Goal: Check status: Check status

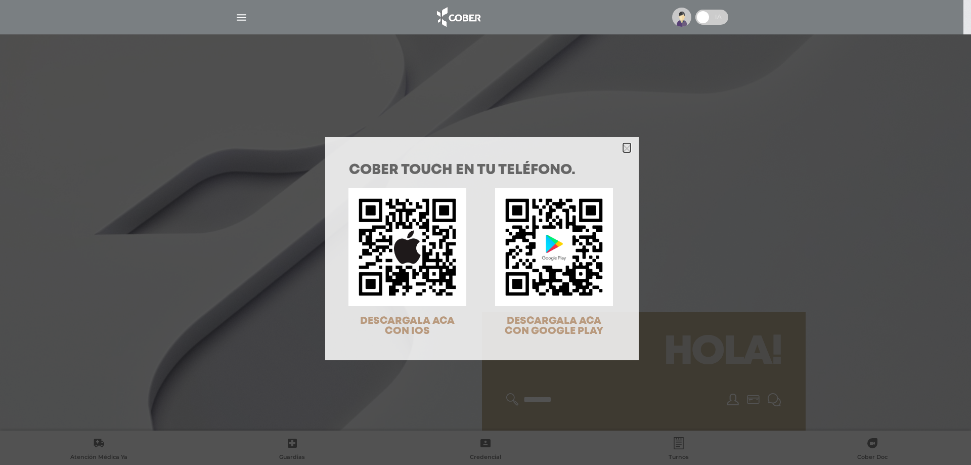
click at [625, 145] on icon "Close" at bounding box center [627, 149] width 8 height 8
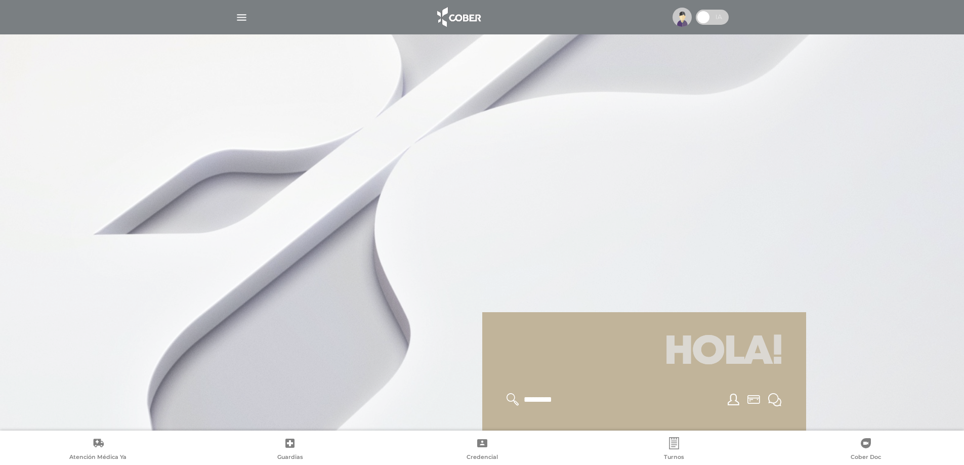
drag, startPoint x: 473, startPoint y: 18, endPoint x: 479, endPoint y: 28, distance: 11.5
click at [474, 18] on img at bounding box center [458, 17] width 53 height 24
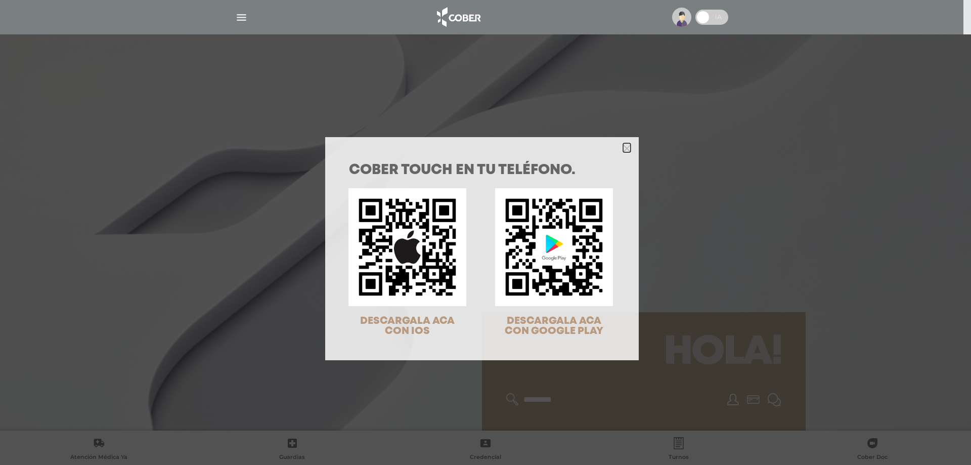
click at [626, 145] on polygon "Close" at bounding box center [627, 149] width 8 height 8
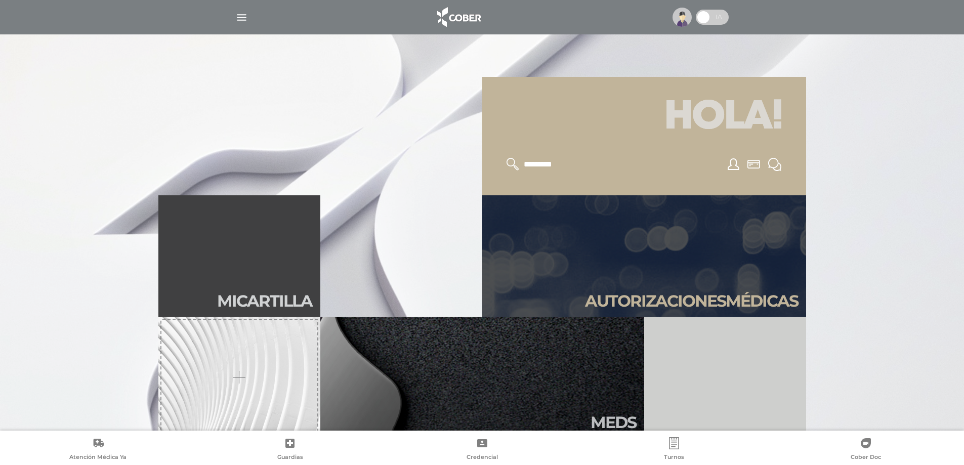
scroll to position [304, 0]
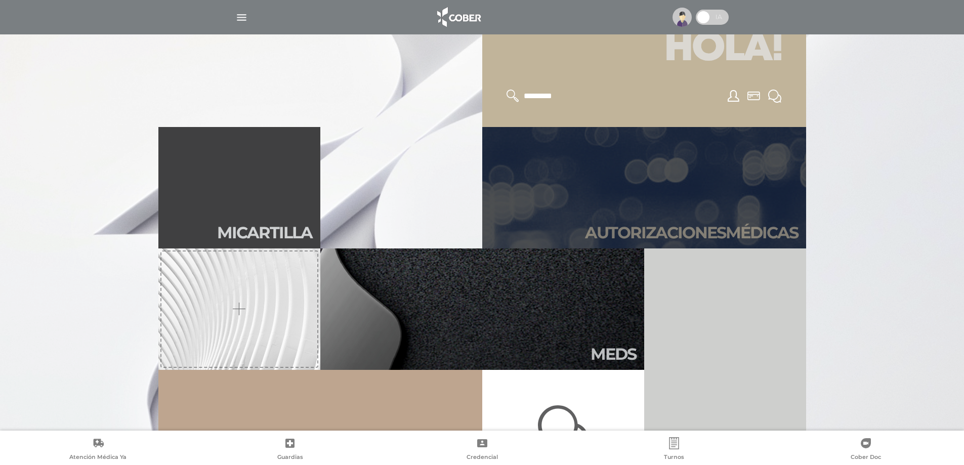
click at [632, 185] on link "Autori zaciones médicas" at bounding box center [644, 187] width 324 height 121
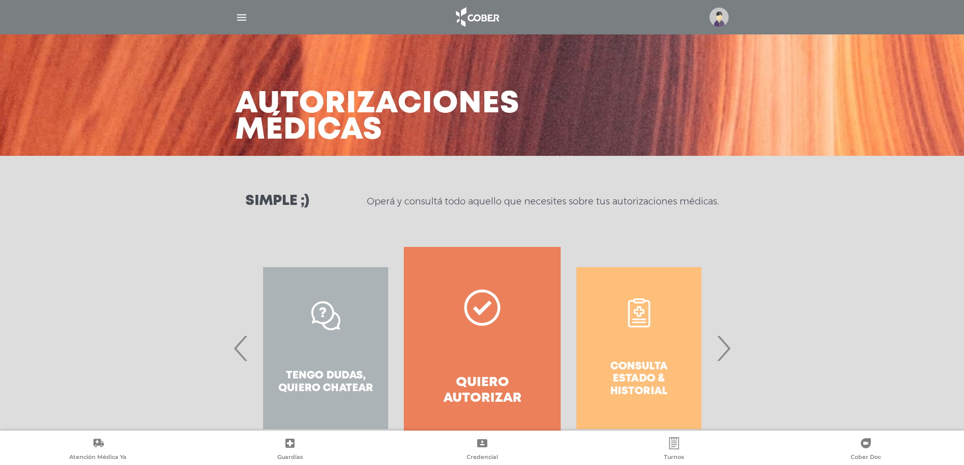
click at [607, 344] on div "Consulta estado & historial" at bounding box center [639, 348] width 156 height 202
click at [728, 353] on span "›" at bounding box center [723, 348] width 20 height 55
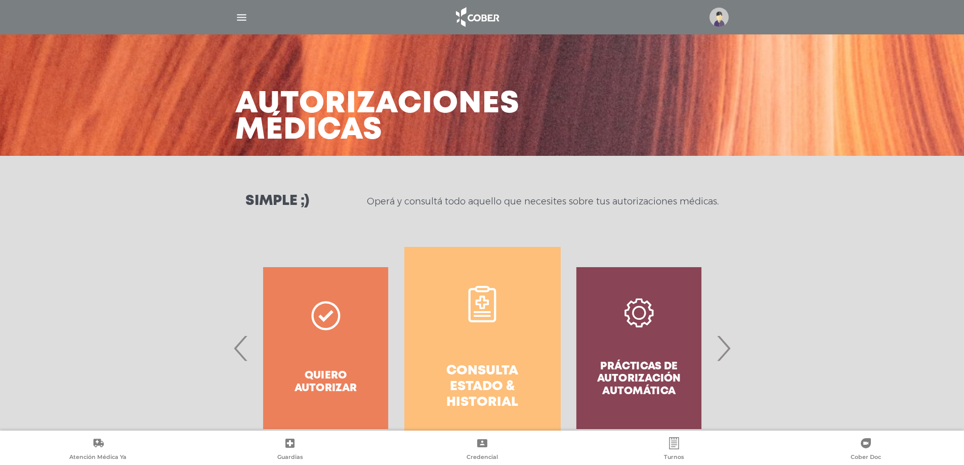
click at [457, 351] on link "Consulta estado & historial" at bounding box center [482, 348] width 156 height 202
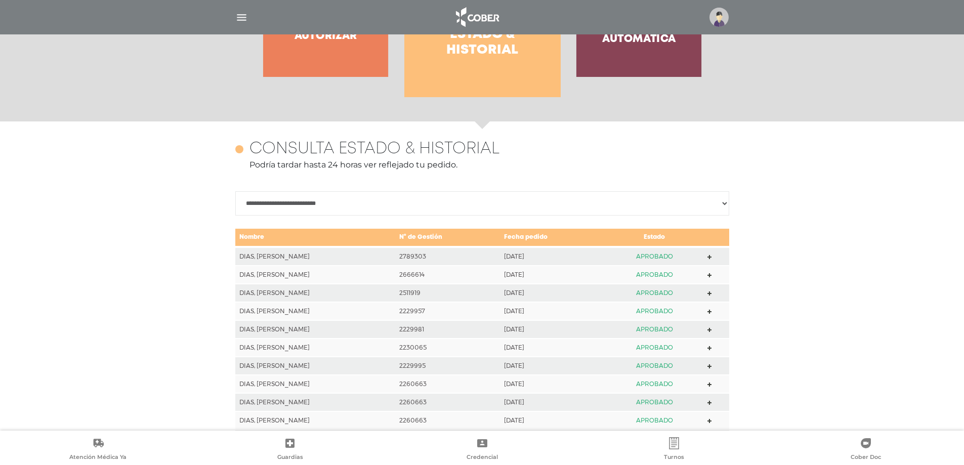
scroll to position [348, 0]
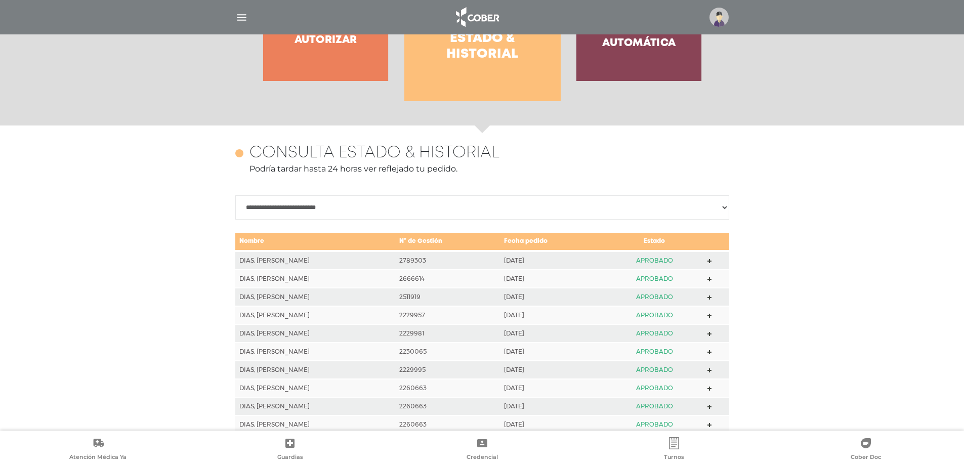
click at [719, 209] on select "**********" at bounding box center [482, 207] width 494 height 24
select select "**********"
click at [235, 195] on select "**********" at bounding box center [482, 207] width 494 height 24
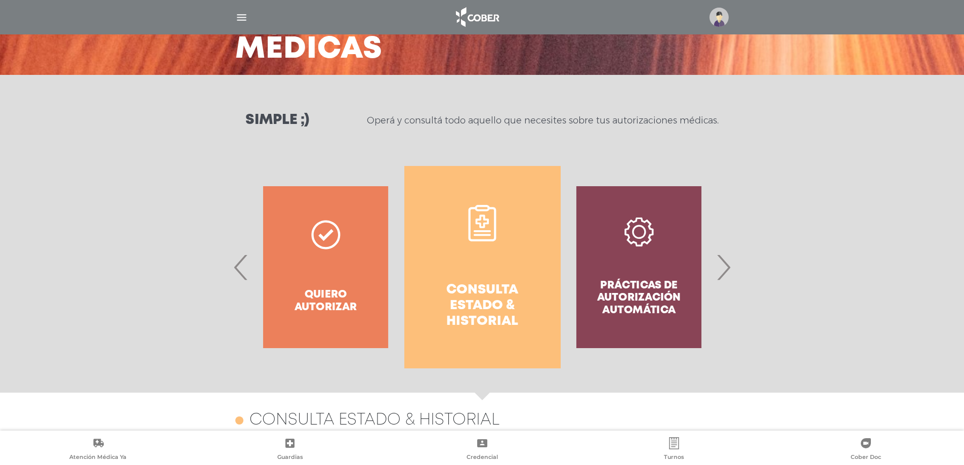
scroll to position [80, 0]
click at [498, 284] on h4 "Consulta estado & historial" at bounding box center [482, 307] width 120 height 48
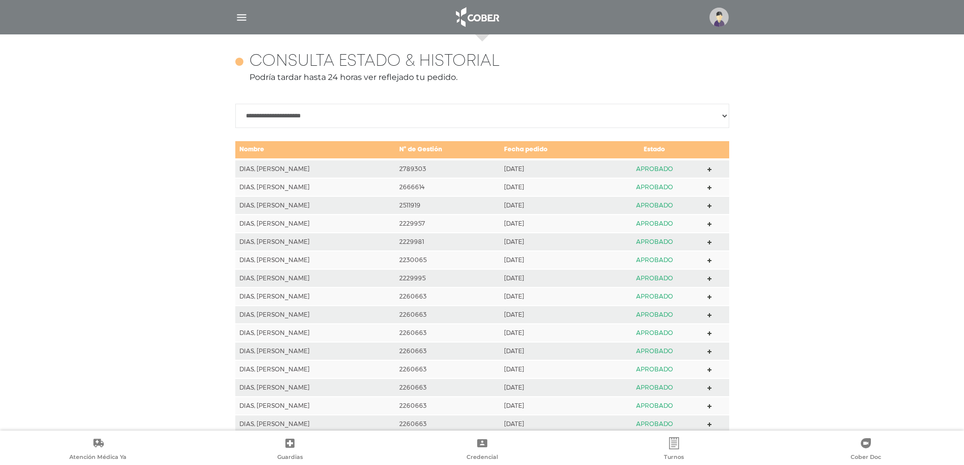
scroll to position [449, 0]
